Goal: Task Accomplishment & Management: Use online tool/utility

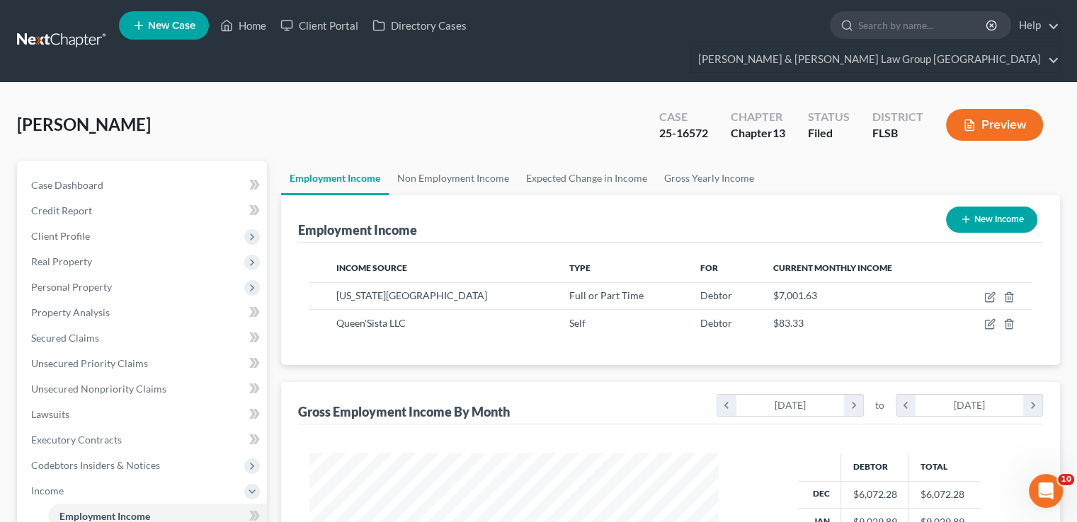
scroll to position [357, 0]
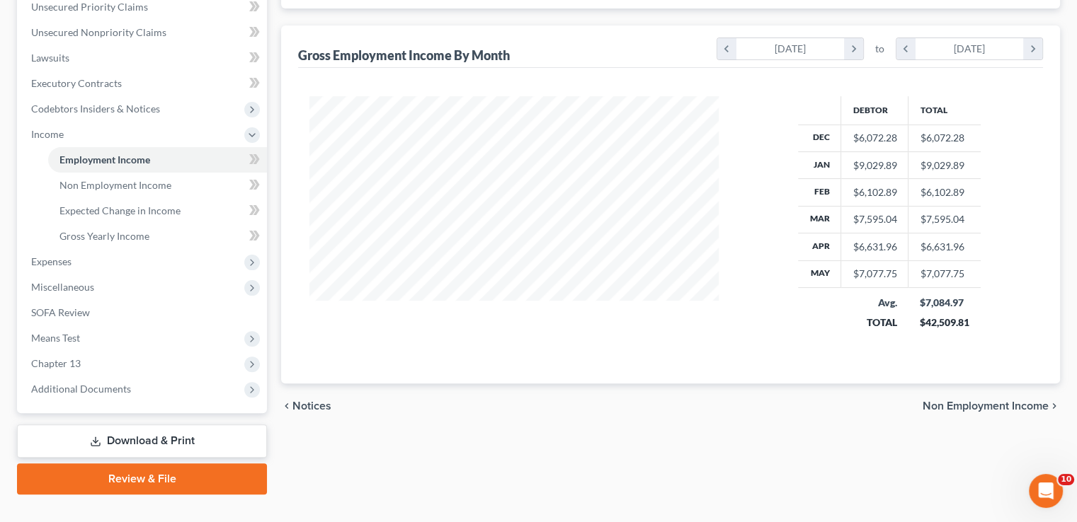
click at [151, 425] on link "Download & Print" at bounding box center [142, 441] width 250 height 33
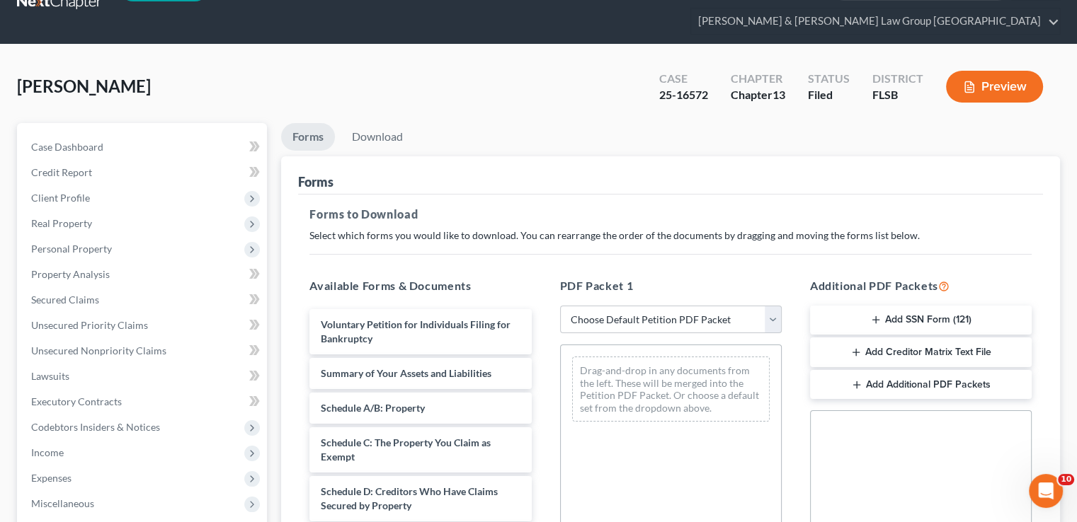
scroll to position [71, 0]
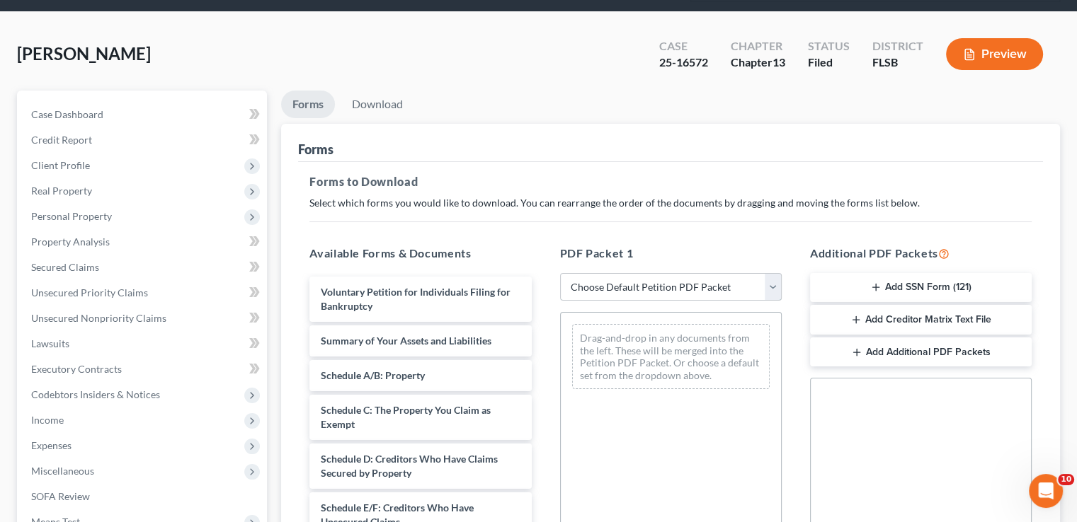
click at [639, 273] on select "Choose Default Petition PDF Packet Complete Bankruptcy Petition (all forms and …" at bounding box center [671, 287] width 222 height 28
drag, startPoint x: 636, startPoint y: 256, endPoint x: 599, endPoint y: 280, distance: 44.4
click at [636, 273] on select "Choose Default Petition PDF Packet Complete Bankruptcy Petition (all forms and …" at bounding box center [671, 287] width 222 height 28
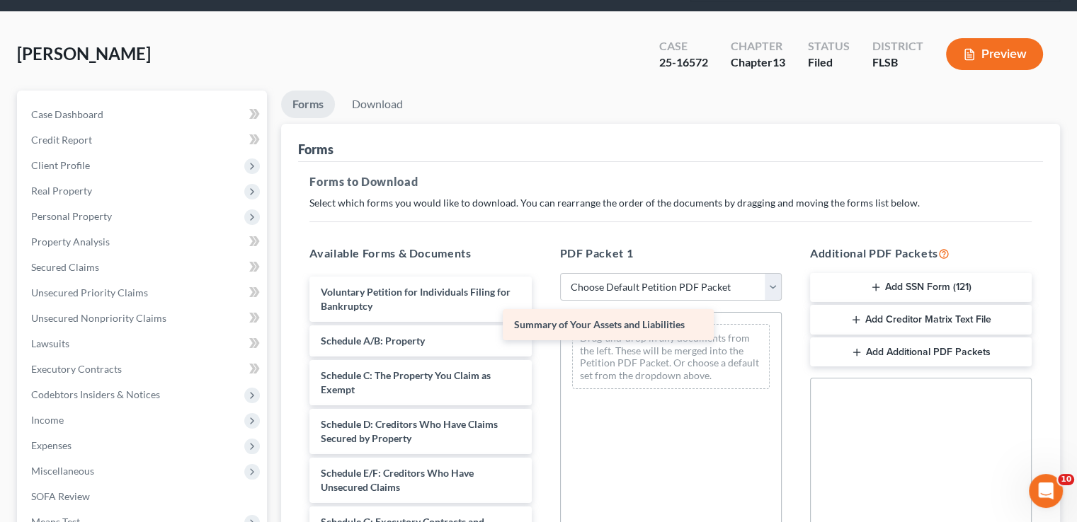
drag, startPoint x: 495, startPoint y: 309, endPoint x: 689, endPoint y: 320, distance: 193.5
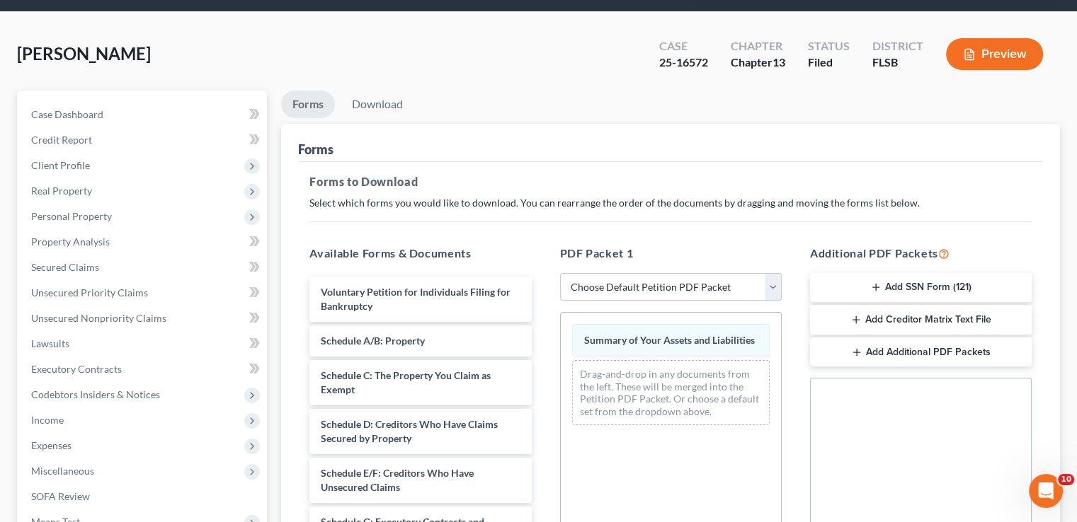
click at [670, 273] on select "Choose Default Petition PDF Packet Complete Bankruptcy Petition (all forms and …" at bounding box center [671, 287] width 222 height 28
select select "2"
click at [560, 273] on select "Choose Default Petition PDF Packet Complete Bankruptcy Petition (all forms and …" at bounding box center [671, 287] width 222 height 28
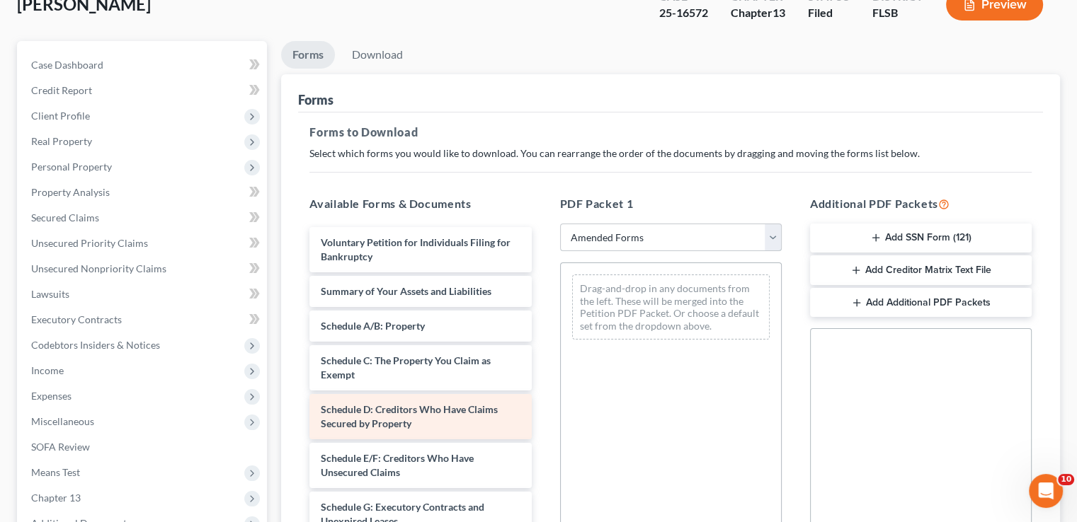
scroll to position [283, 0]
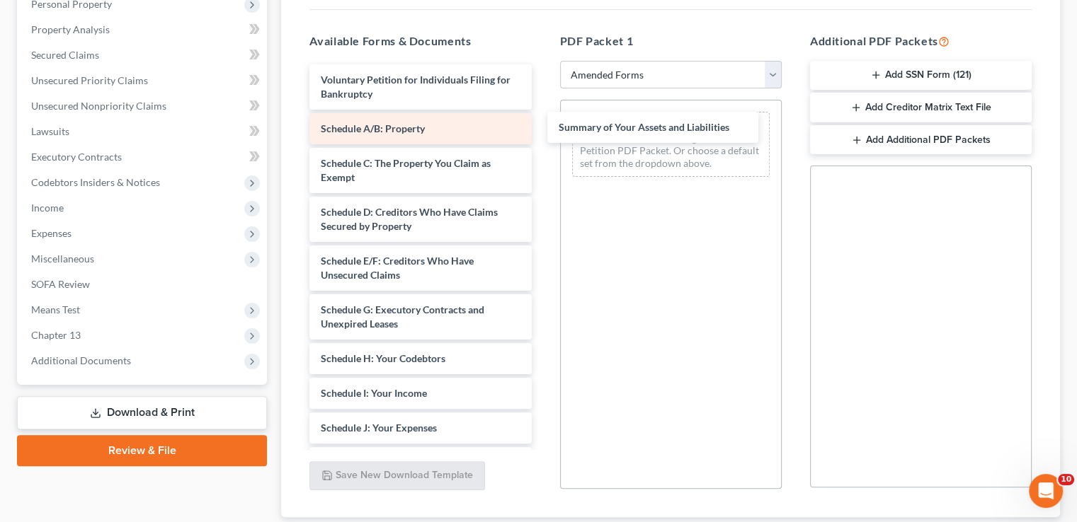
drag, startPoint x: 423, startPoint y: 101, endPoint x: 495, endPoint y: 114, distance: 73.4
click at [542, 125] on div "Summary of Your Assets and Liabilities Voluntary Petition for Individuals Filin…" at bounding box center [420, 428] width 244 height 728
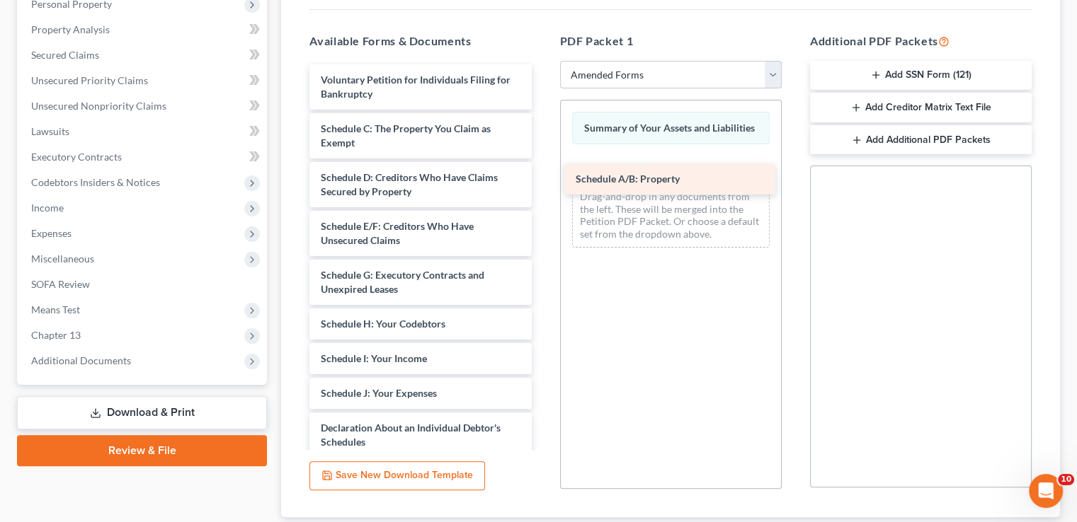
drag, startPoint x: 455, startPoint y: 102, endPoint x: 710, endPoint y: 179, distance: 266.2
click at [542, 179] on div "Schedule A/B: Property Voluntary Petition for Individuals Filing for Bankruptcy…" at bounding box center [420, 410] width 244 height 693
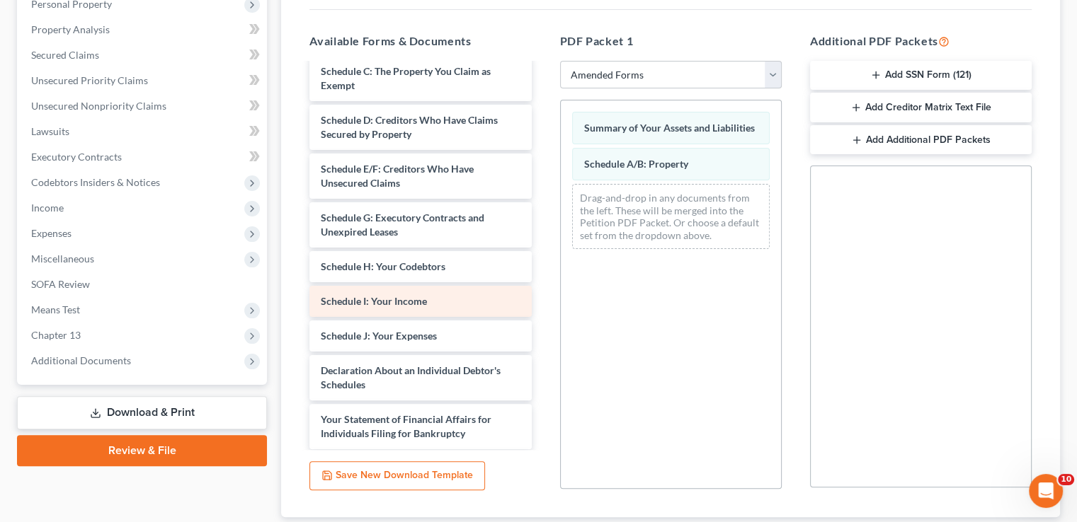
scroll to position [71, 0]
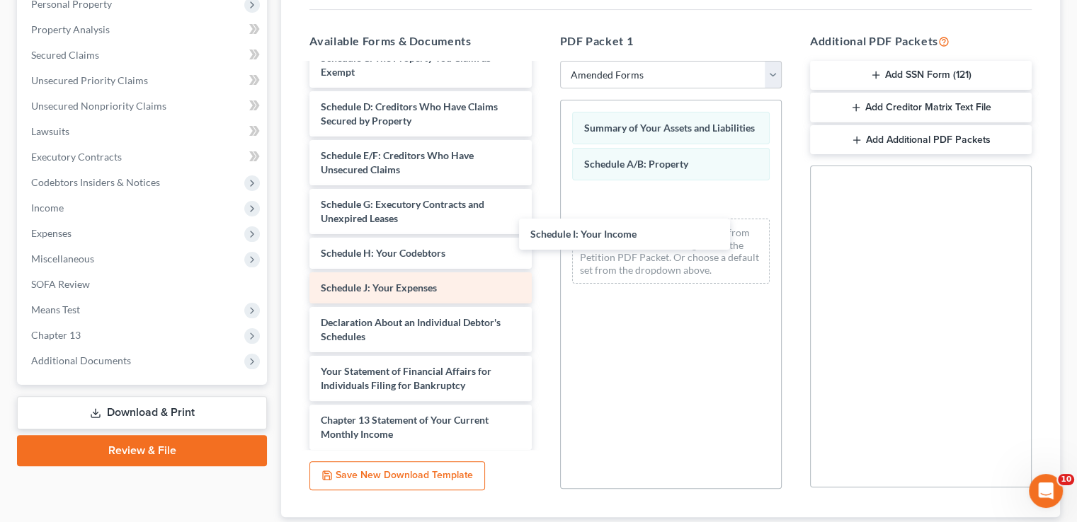
drag, startPoint x: 403, startPoint y: 260, endPoint x: 490, endPoint y: 273, distance: 88.1
click at [542, 183] on div "Schedule I: Your Income Voluntary Petition for Individuals Filing for Bankruptc…" at bounding box center [420, 323] width 244 height 658
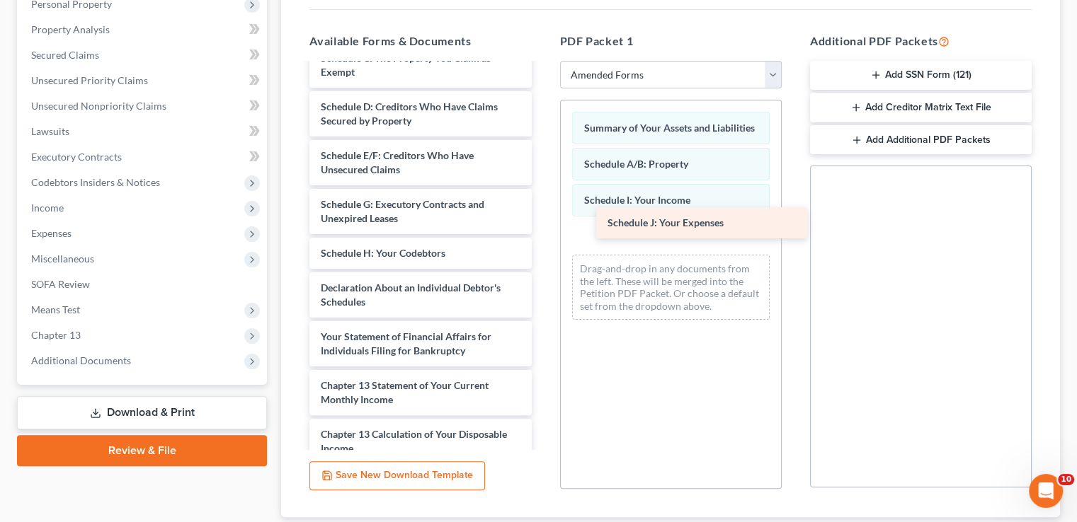
drag, startPoint x: 404, startPoint y: 258, endPoint x: 691, endPoint y: 220, distance: 289.2
click at [542, 220] on div "Schedule J: Your Expenses Voluntary Petition for Individuals Filing for Bankrup…" at bounding box center [420, 306] width 244 height 624
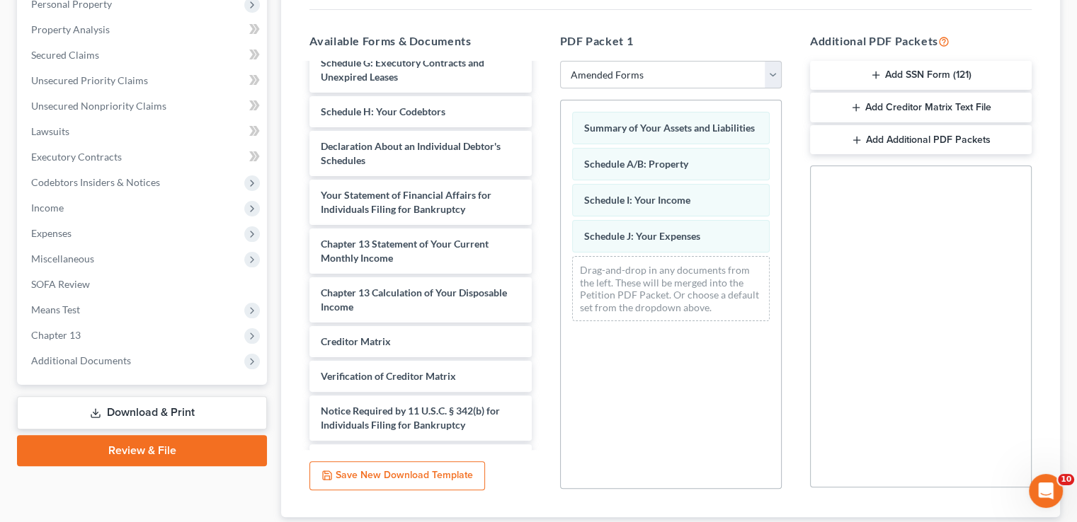
scroll to position [193, 0]
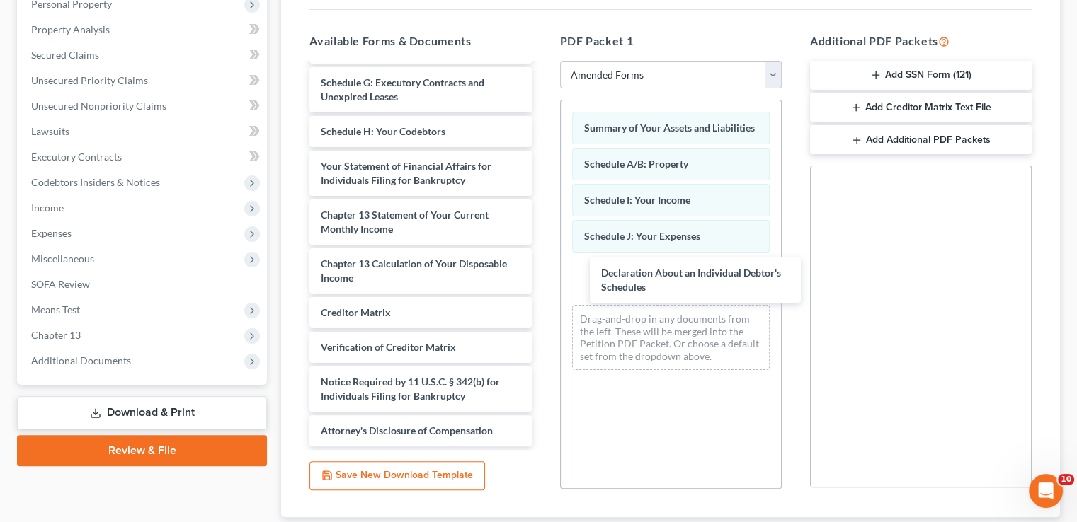
drag, startPoint x: 400, startPoint y: 134, endPoint x: 530, endPoint y: 248, distance: 173.0
click at [542, 288] on div "Declaration About an Individual Debtor's Schedules Voluntary Petition for Indiv…" at bounding box center [420, 159] width 244 height 575
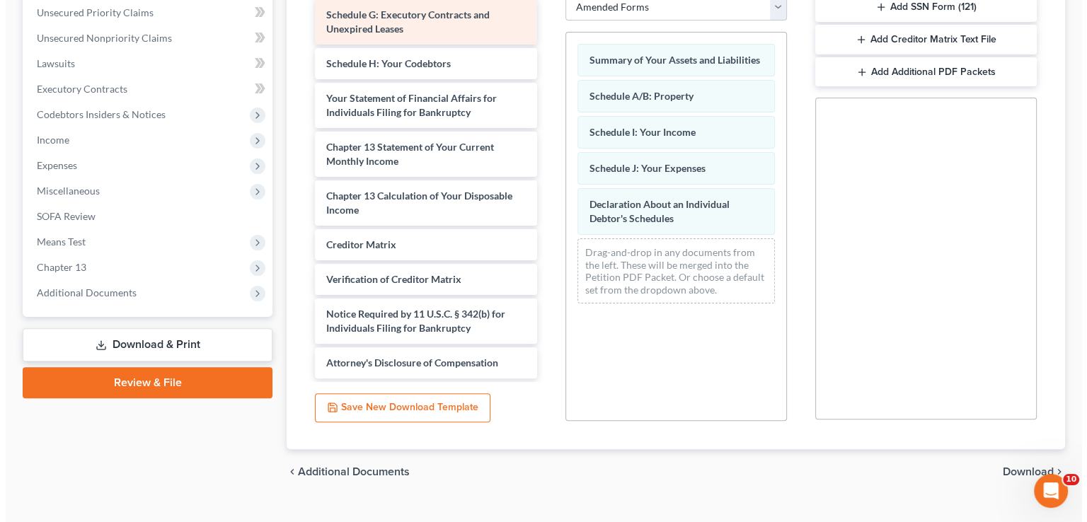
scroll to position [68, 0]
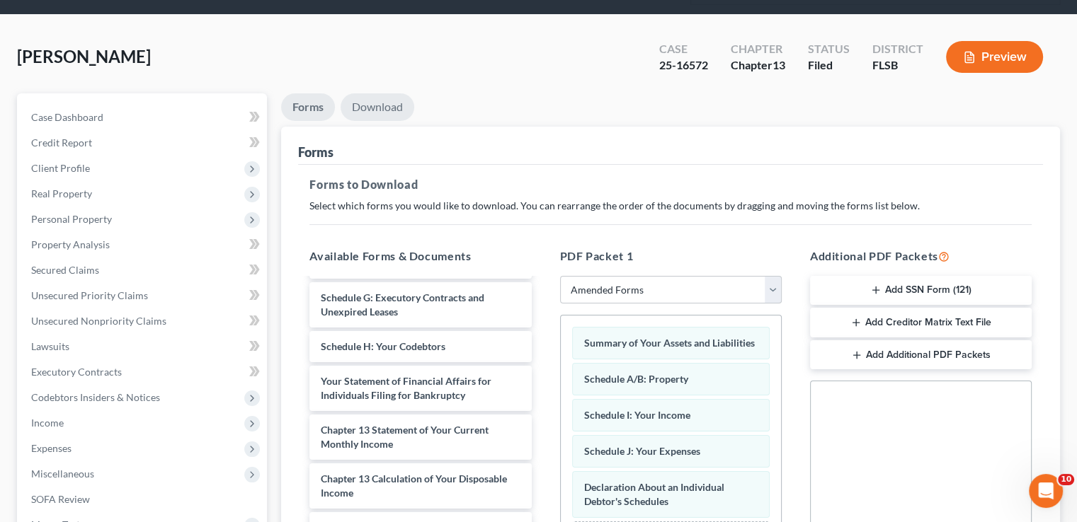
click at [406, 93] on link "Download" at bounding box center [377, 107] width 74 height 28
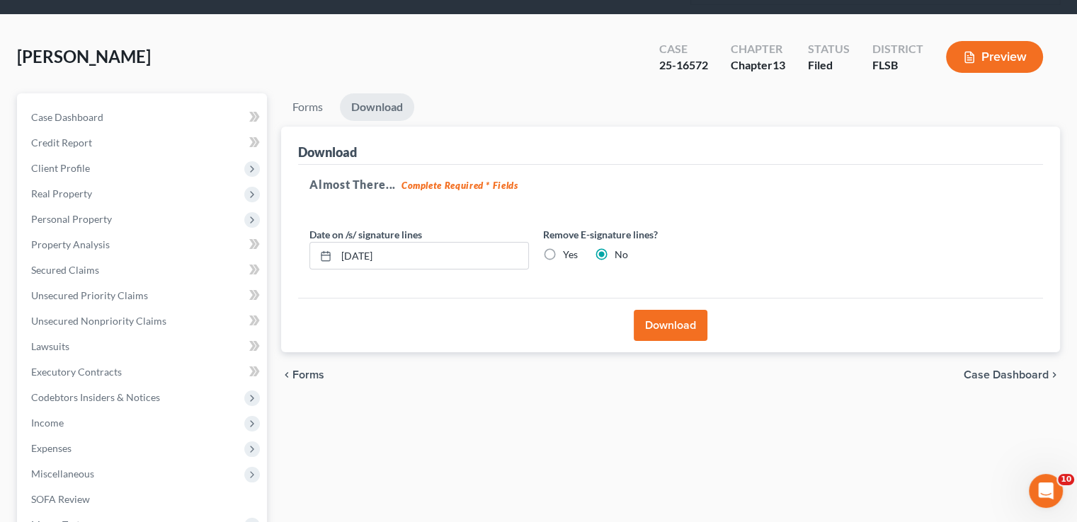
click at [563, 248] on label "Yes" at bounding box center [570, 255] width 15 height 14
click at [568, 248] on input "Yes" at bounding box center [572, 252] width 9 height 9
radio input "true"
radio input "false"
click at [676, 310] on button "Download" at bounding box center [670, 325] width 74 height 31
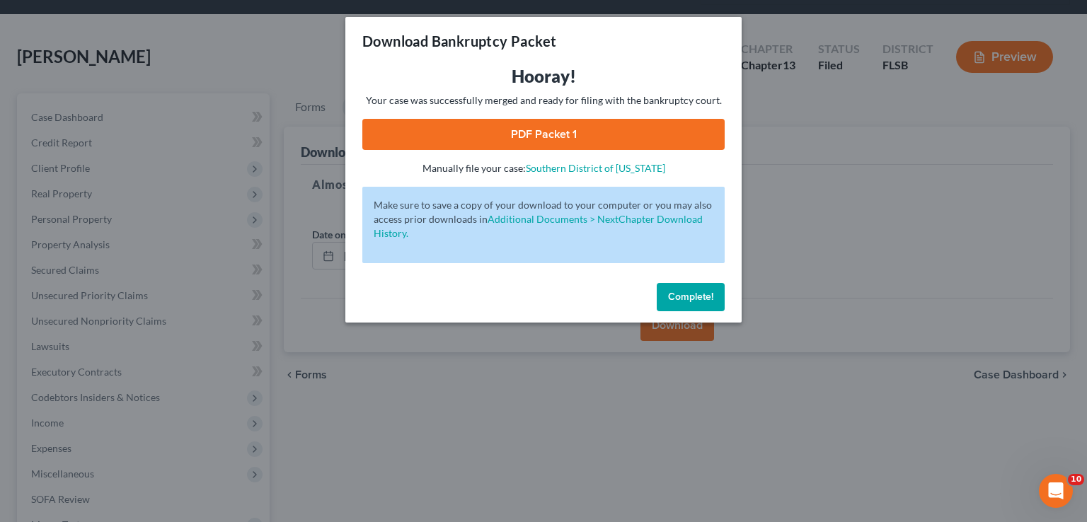
click at [520, 130] on link "PDF Packet 1" at bounding box center [543, 134] width 362 height 31
